Goal: Task Accomplishment & Management: Manage account settings

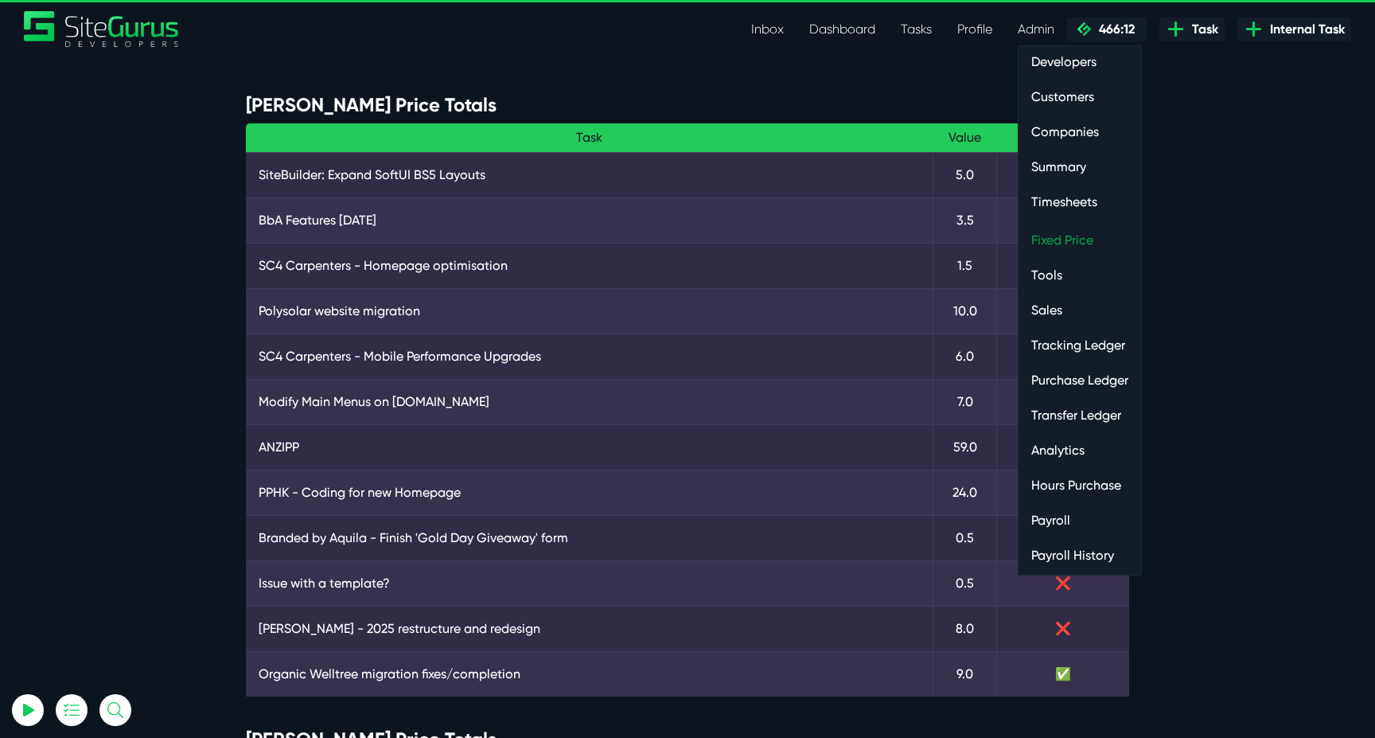
type input "[EMAIL_ADDRESS][DOMAIN_NAME]"
click at [1050, 234] on link "Fixed Price" at bounding box center [1079, 240] width 123 height 32
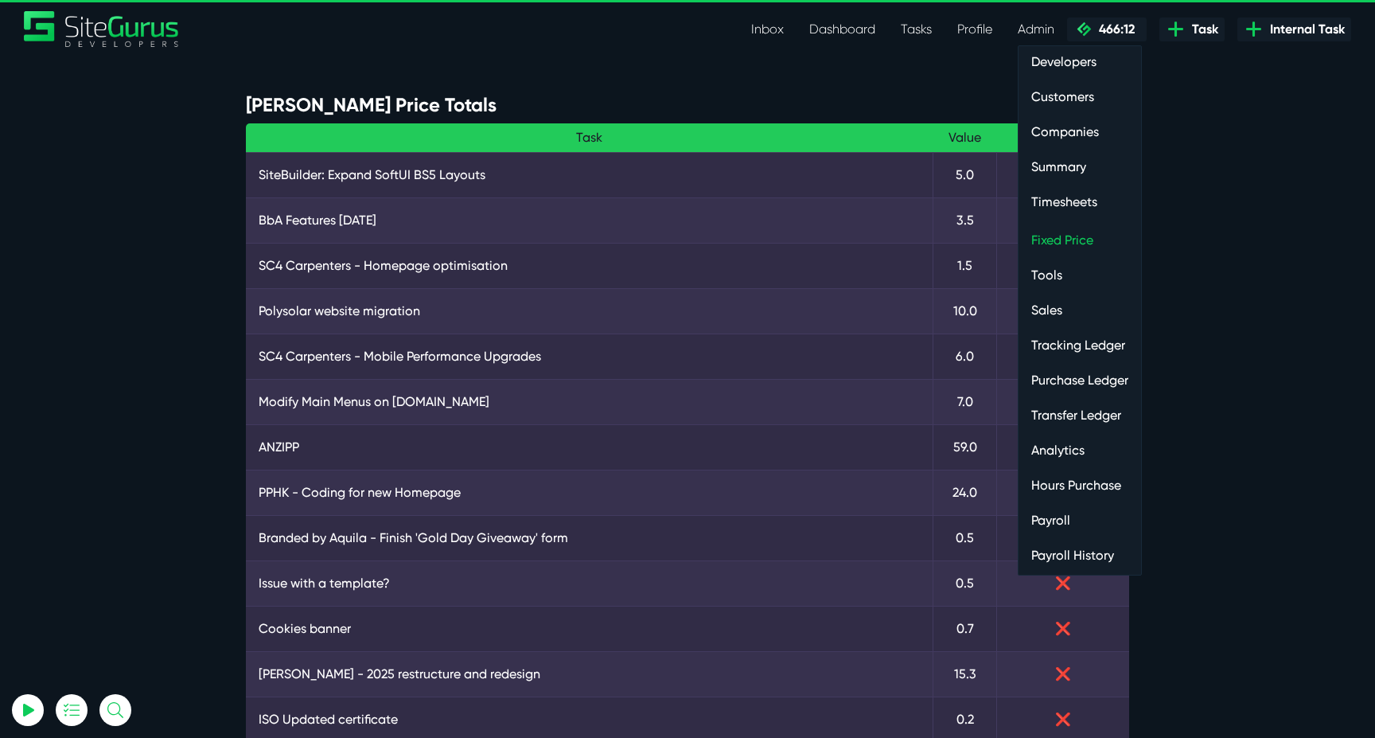
click at [1060, 200] on link "Timesheets" at bounding box center [1079, 202] width 123 height 32
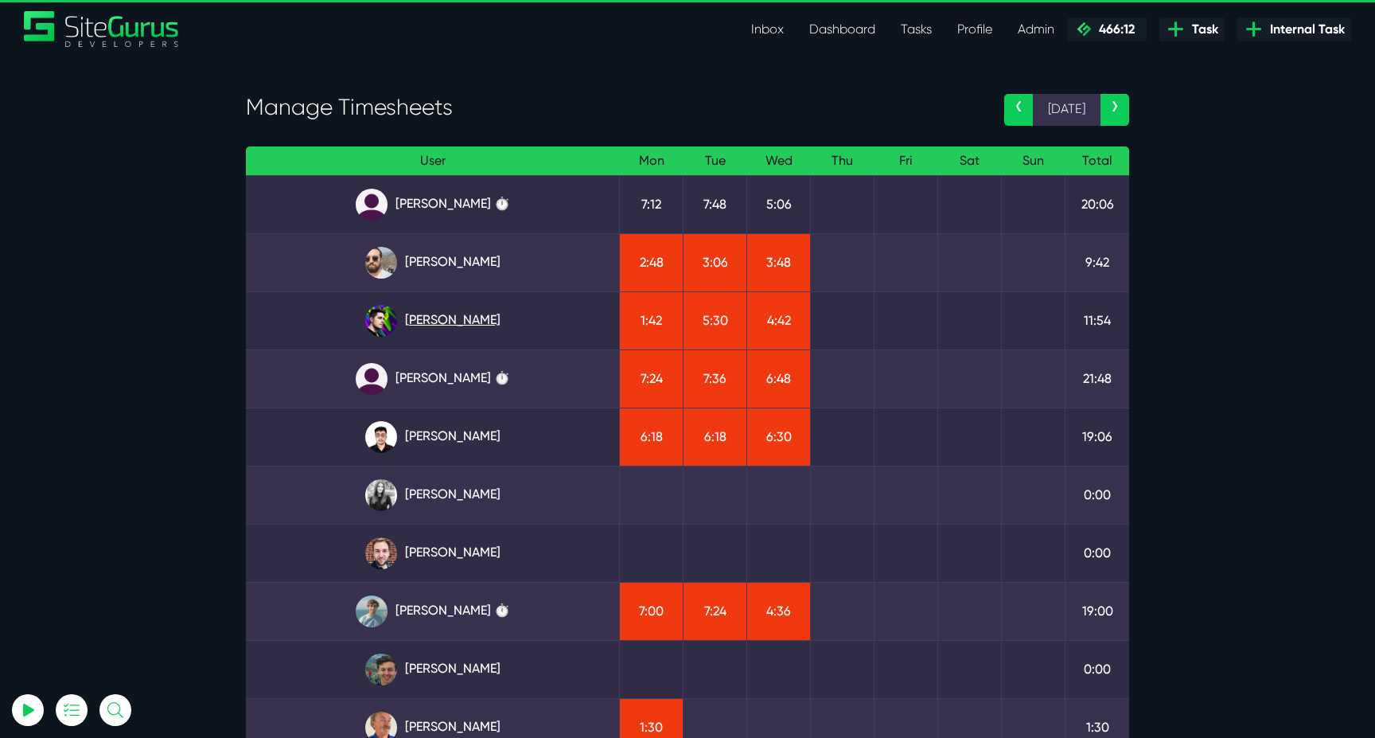
click at [462, 321] on link "Josh Carter" at bounding box center [433, 321] width 348 height 32
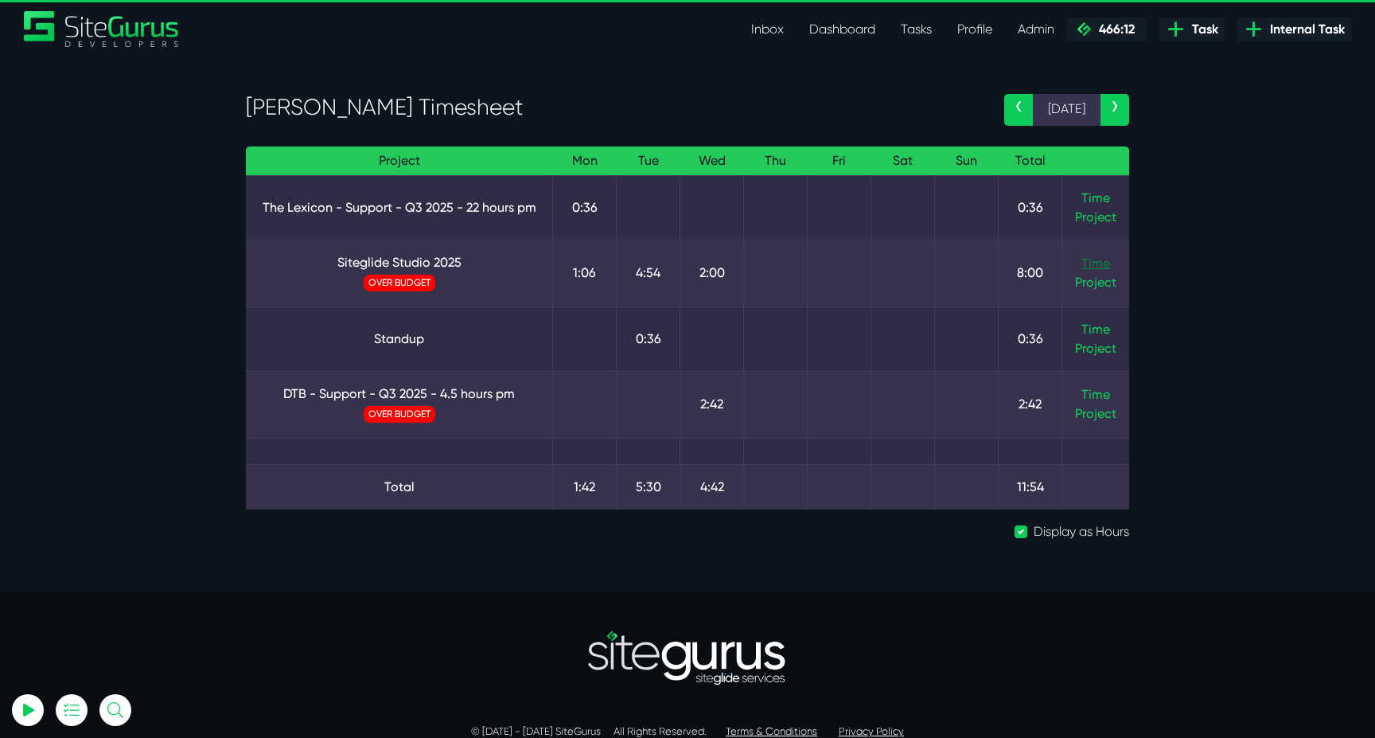
click at [1101, 259] on link "Time" at bounding box center [1095, 262] width 29 height 15
click at [130, 403] on section "Josh Carter's Timesheet ‹ 11 Aug › Project Mon Tue Wed Thu Fri Sat Sun Total Th…" at bounding box center [687, 324] width 1375 height 536
